Goal: Transaction & Acquisition: Purchase product/service

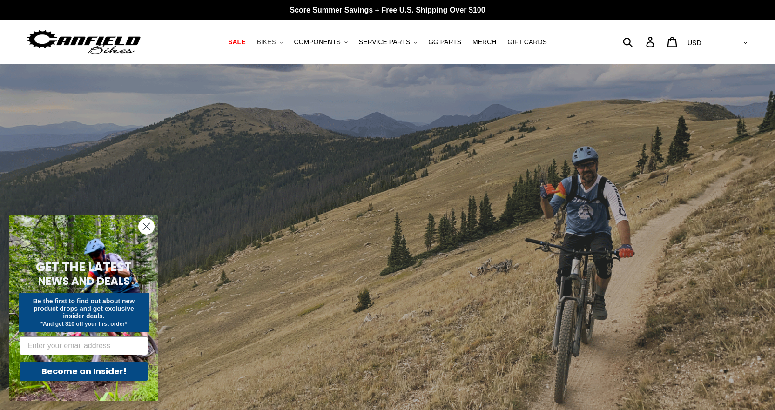
click at [287, 41] on button "BIKES .cls-1{fill:#231f20}" at bounding box center [269, 42] width 35 height 13
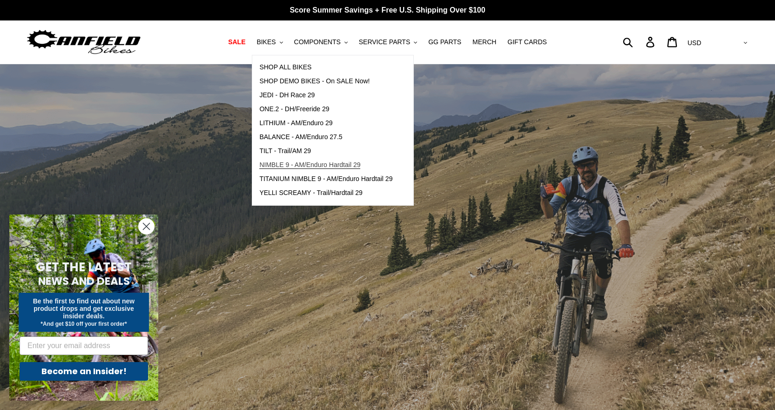
click at [345, 165] on span "NIMBLE 9 - AM/Enduro Hardtail 29" at bounding box center [309, 165] width 101 height 8
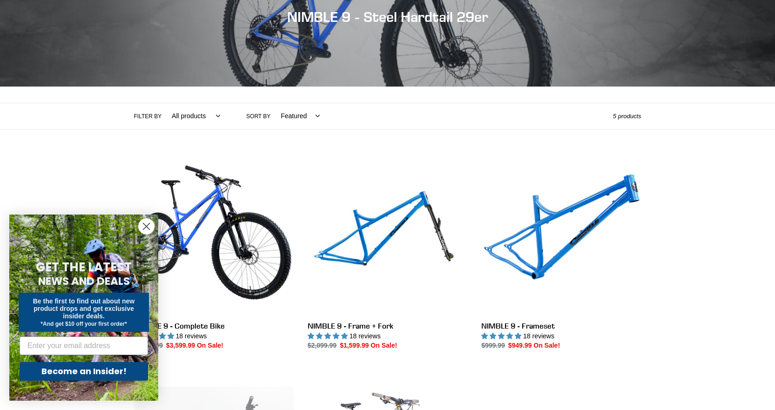
scroll to position [140, 0]
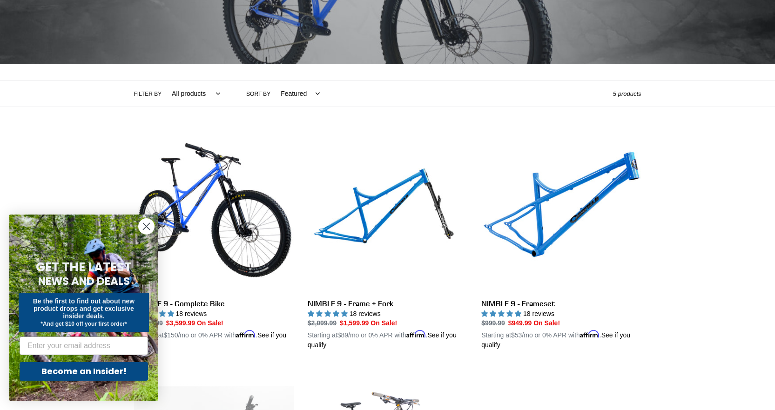
click at [147, 226] on icon "Close dialog" at bounding box center [146, 227] width 7 height 7
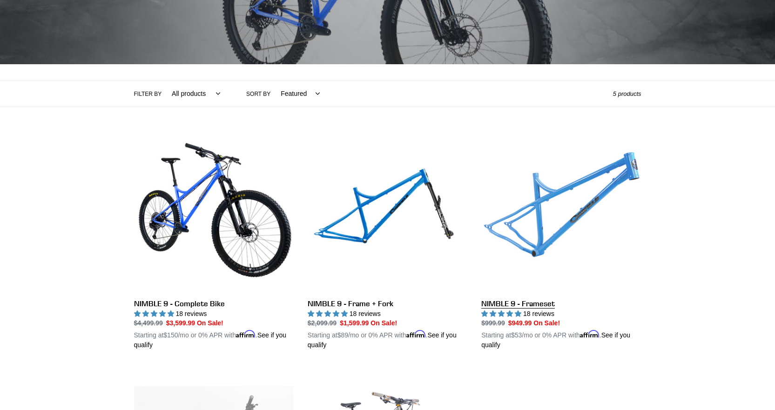
click at [525, 217] on link "NIMBLE 9 - Frameset" at bounding box center [562, 242] width 160 height 218
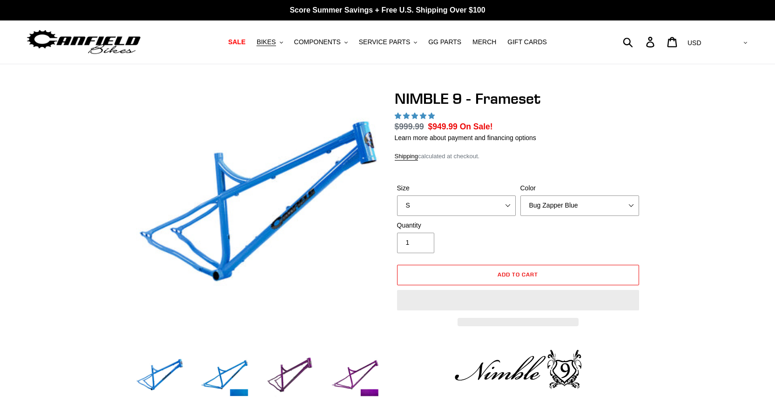
select select "highest-rating"
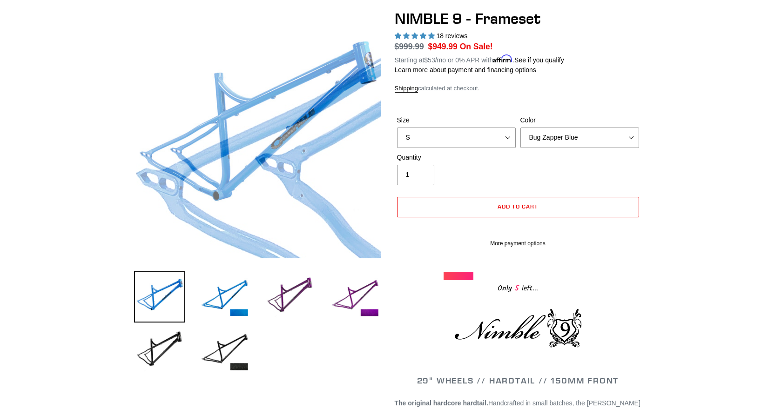
scroll to position [47, 0]
